Goal: Task Accomplishment & Management: Manage account settings

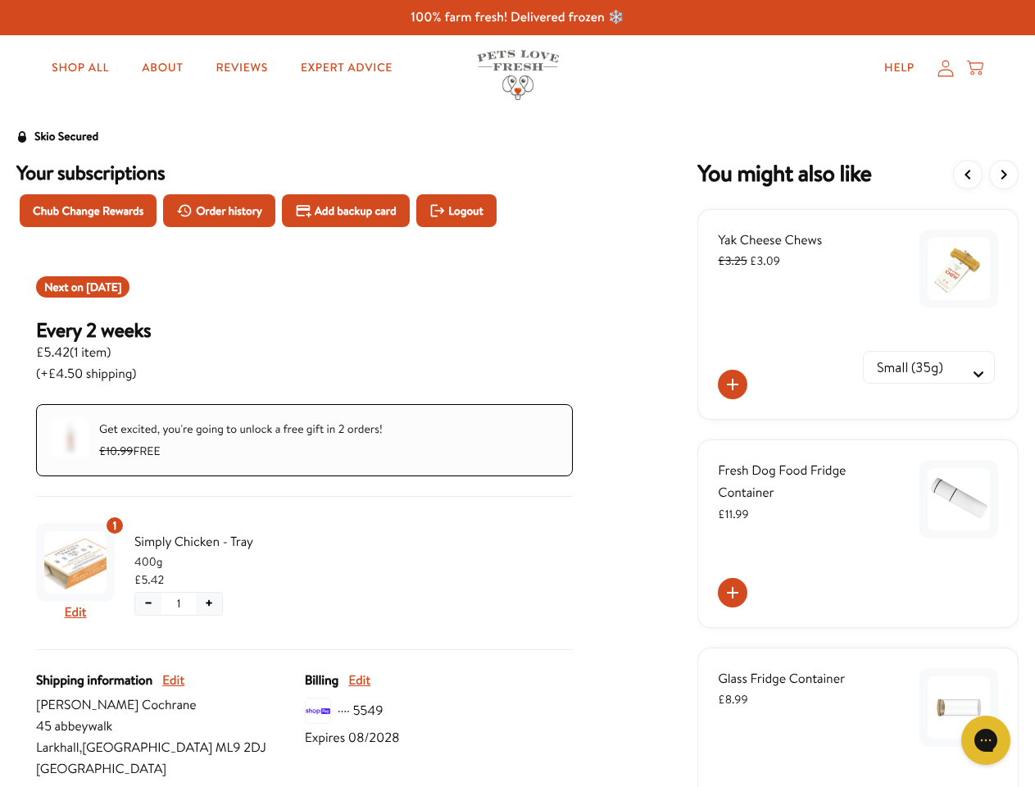
click at [88, 211] on span "Chub Change Rewards" at bounding box center [88, 211] width 111 height 18
click at [219, 211] on span "Order history" at bounding box center [229, 211] width 66 height 18
click at [346, 211] on span "Add backup card" at bounding box center [356, 211] width 82 height 18
click at [304, 441] on div "Get excited, you're going to unlock a free gift in 2 orders! £10.99 FREE" at bounding box center [240, 440] width 283 height 44
click at [76, 563] on img "Subscription product: Simply Chicken - Tray" at bounding box center [75, 562] width 62 height 62
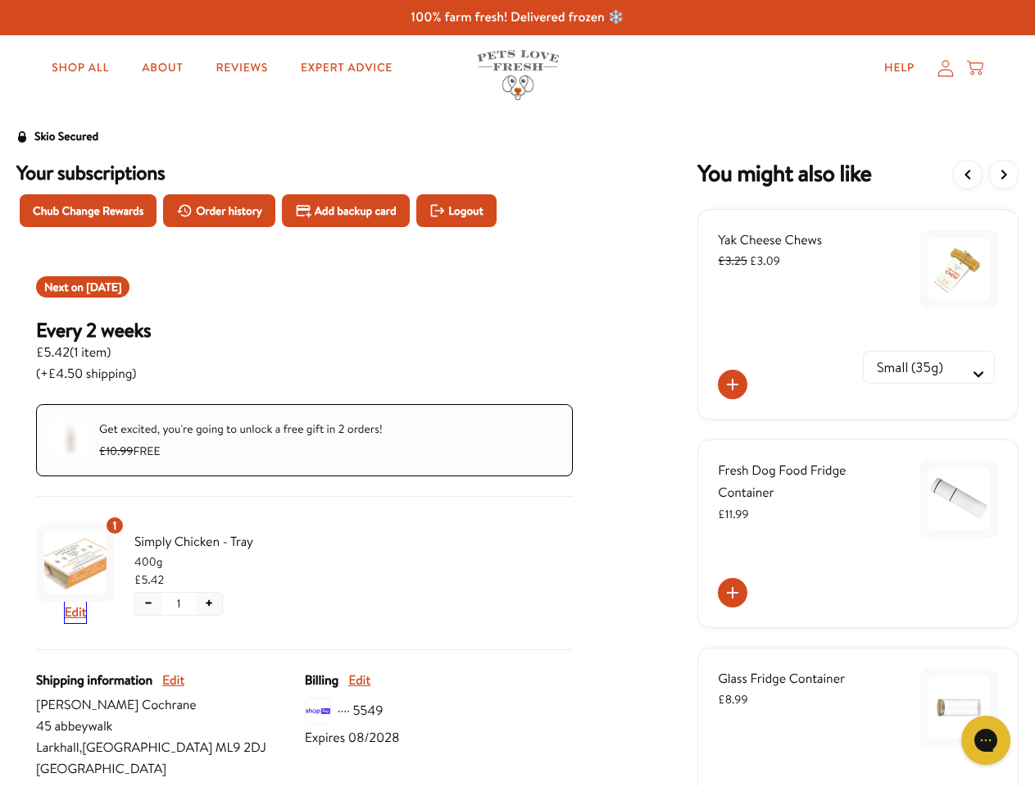
click at [76, 613] on button "Edit" at bounding box center [76, 611] width 22 height 21
click at [210, 604] on button "+" at bounding box center [209, 603] width 26 height 22
click at [174, 681] on button "Edit" at bounding box center [173, 679] width 22 height 21
